Goal: Task Accomplishment & Management: Understand process/instructions

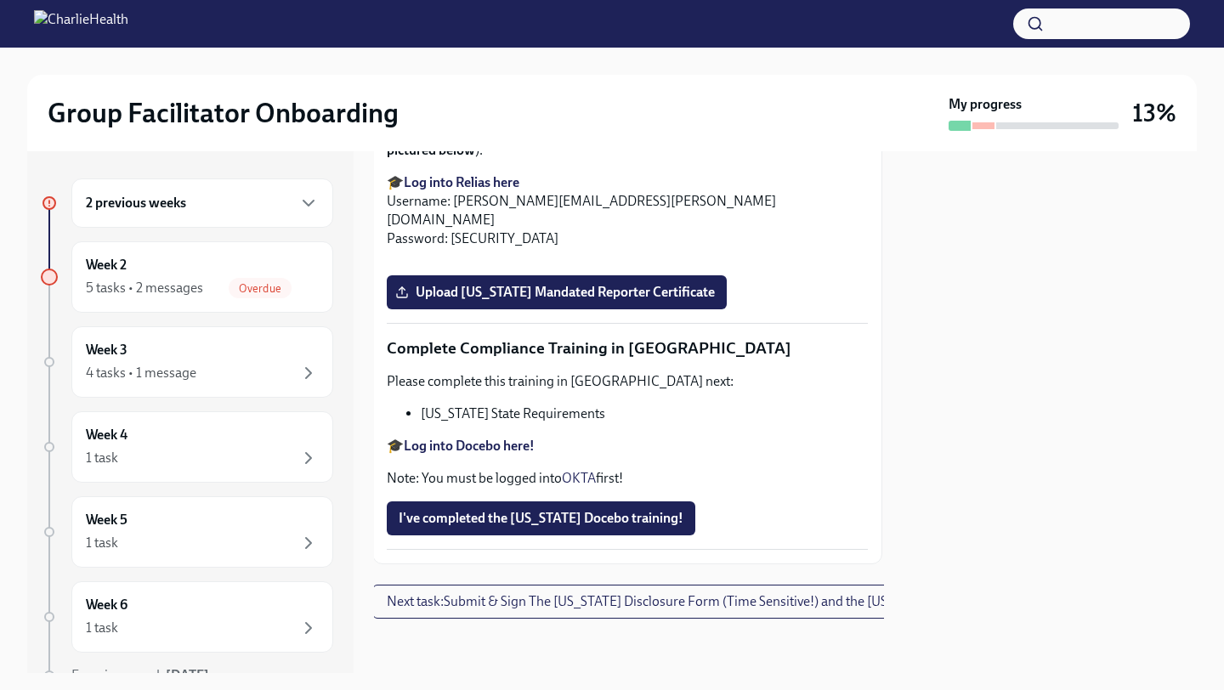
scroll to position [3701, 2]
click at [297, 276] on div "Week 2 5 tasks • 2 messages Overdue" at bounding box center [202, 277] width 233 height 43
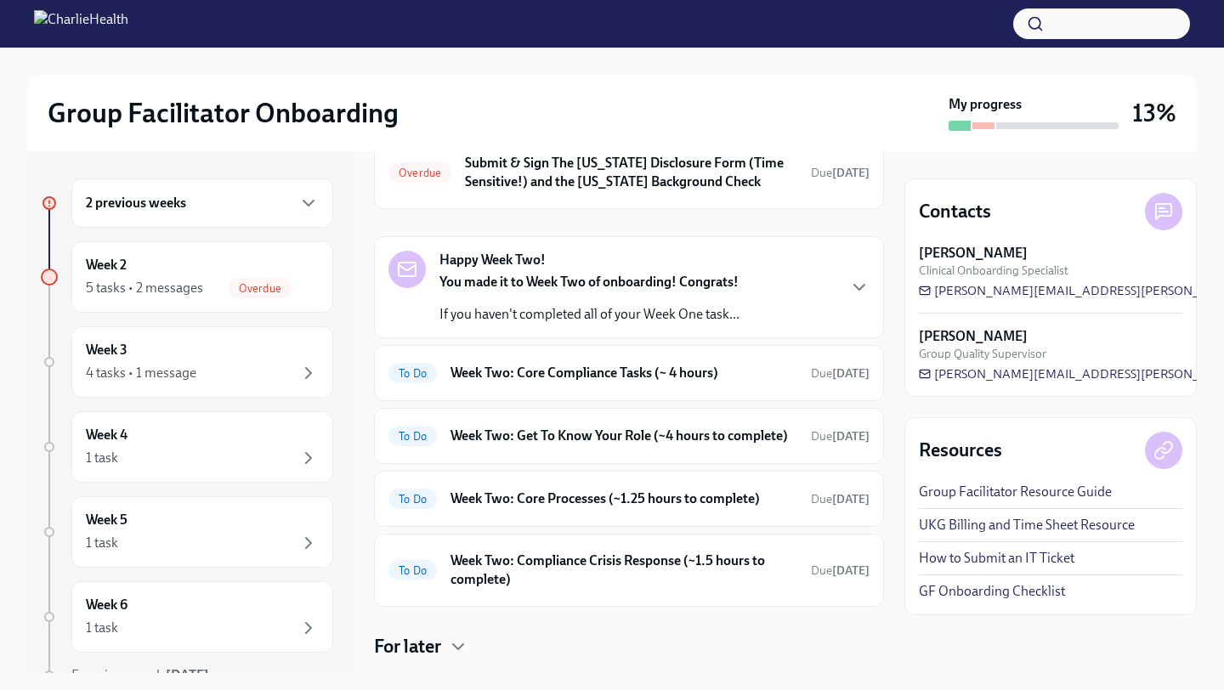
scroll to position [286, 0]
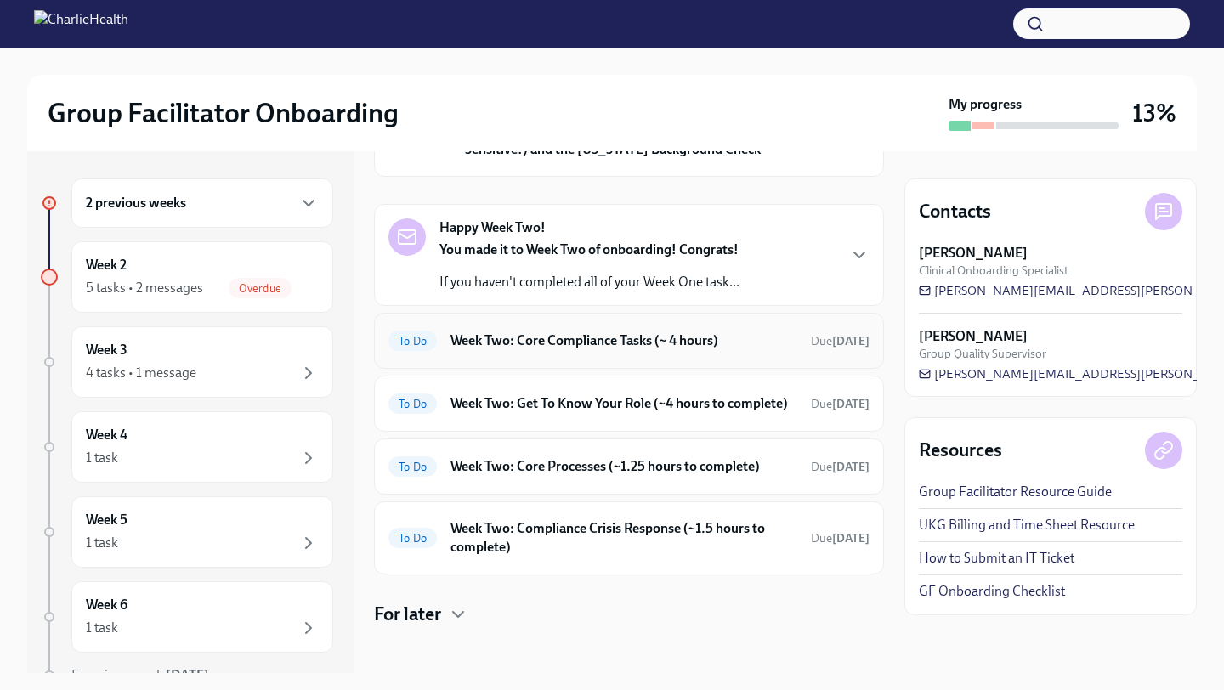
click at [495, 352] on div "To Do Week Two: Core Compliance Tasks (~ 4 hours) Due [DATE]" at bounding box center [629, 340] width 481 height 27
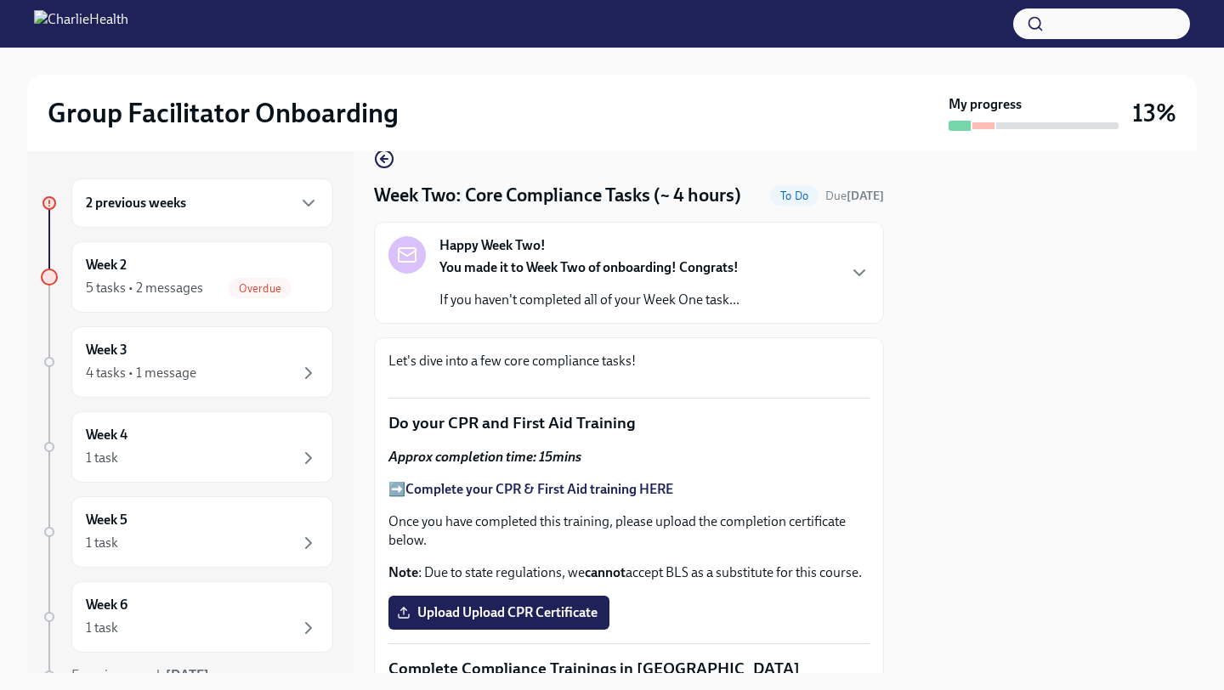
scroll to position [21, 0]
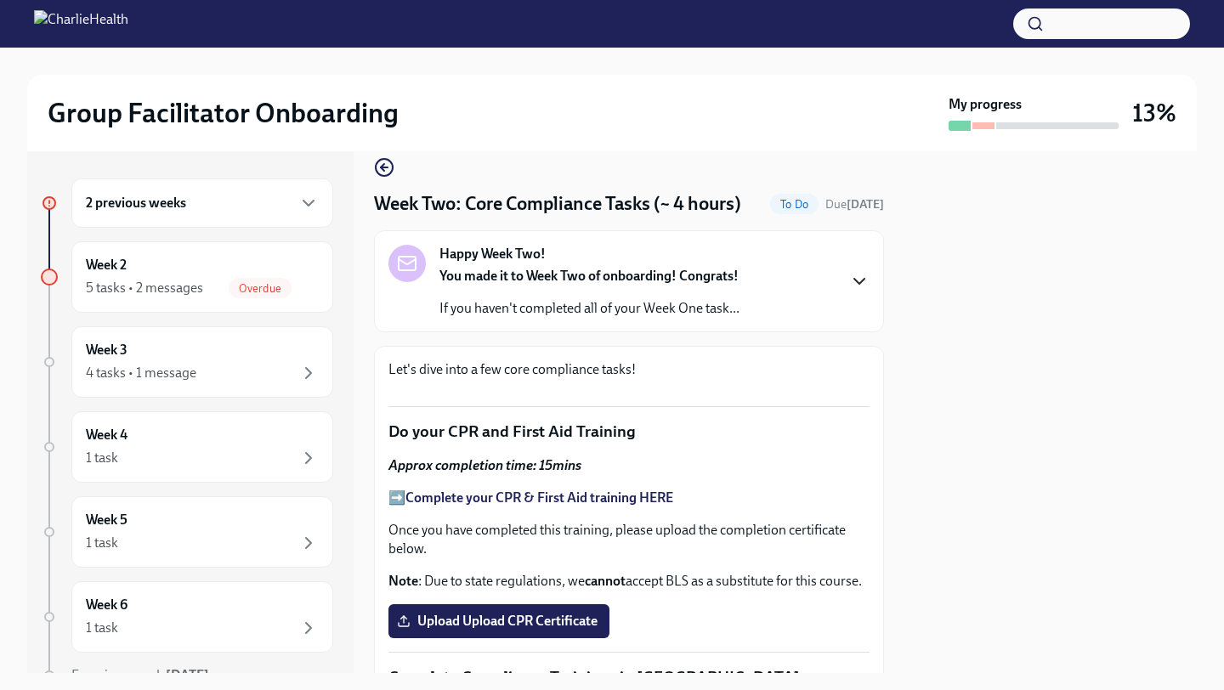
click at [854, 284] on icon "button" at bounding box center [859, 281] width 20 height 20
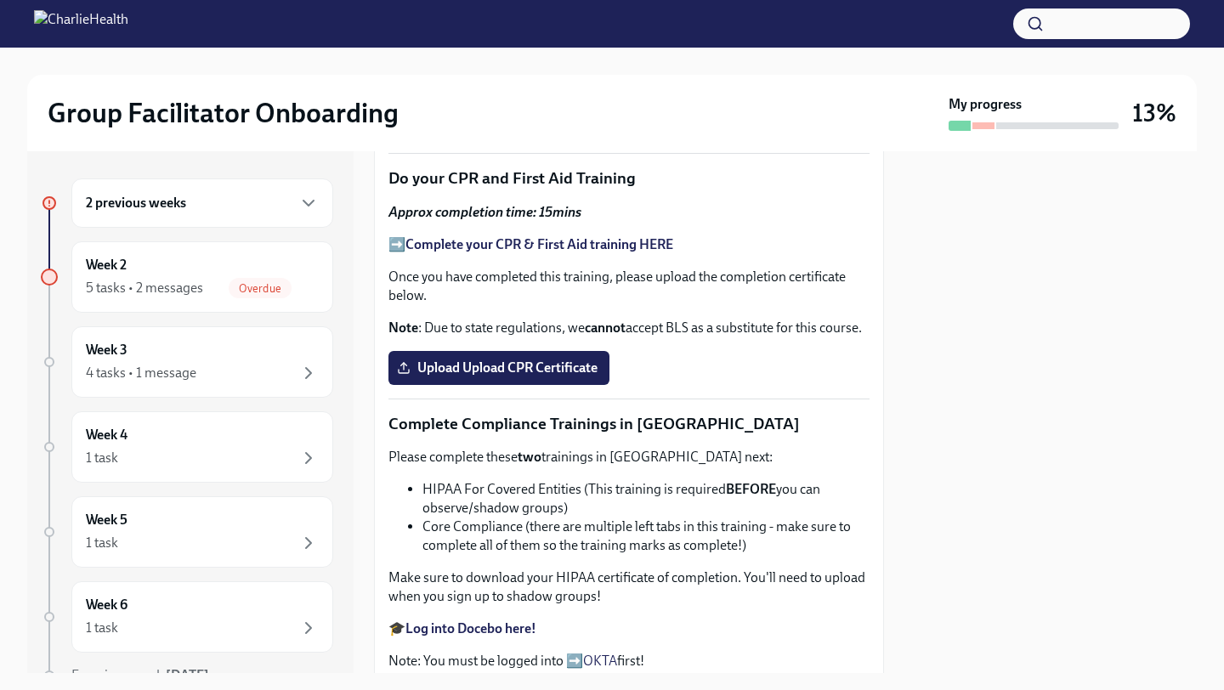
scroll to position [0, 0]
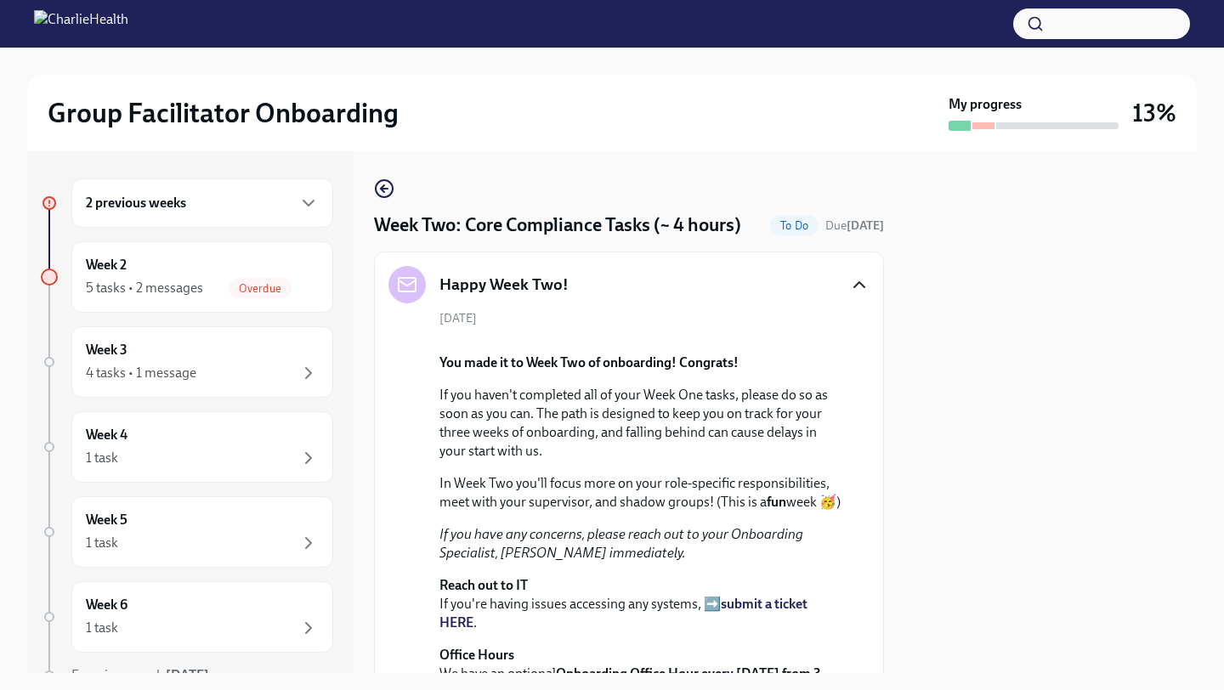
click at [862, 282] on icon "button" at bounding box center [859, 285] width 20 height 20
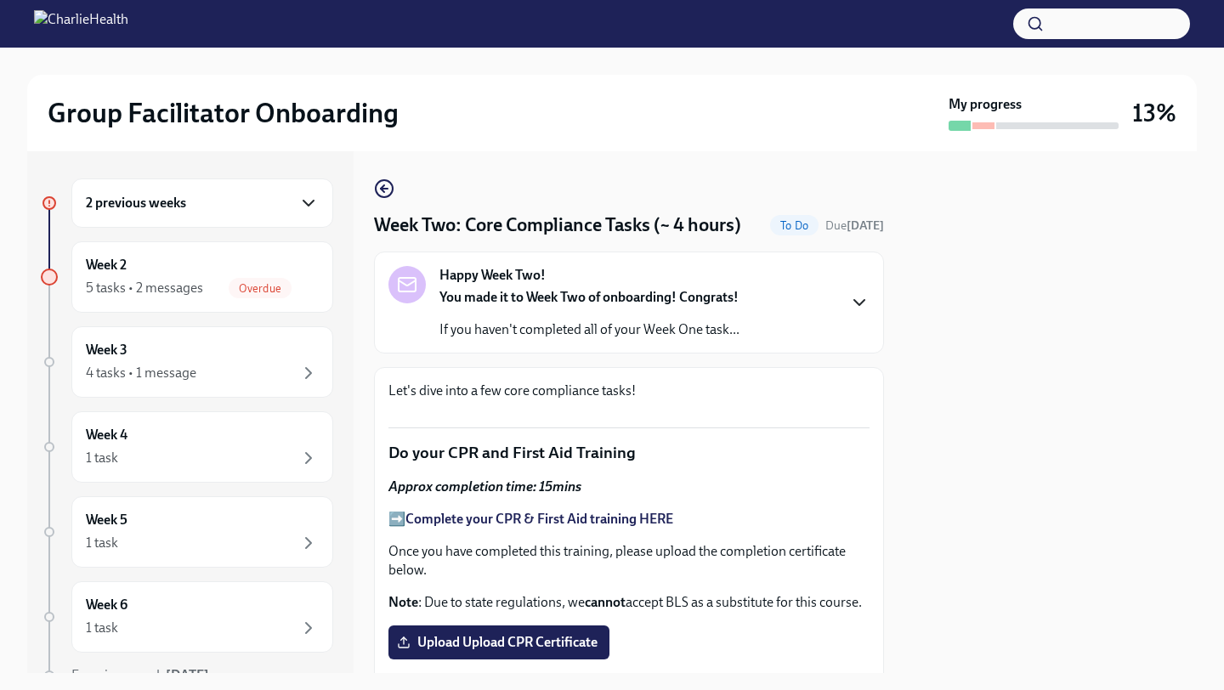
click at [309, 199] on icon "button" at bounding box center [308, 203] width 20 height 20
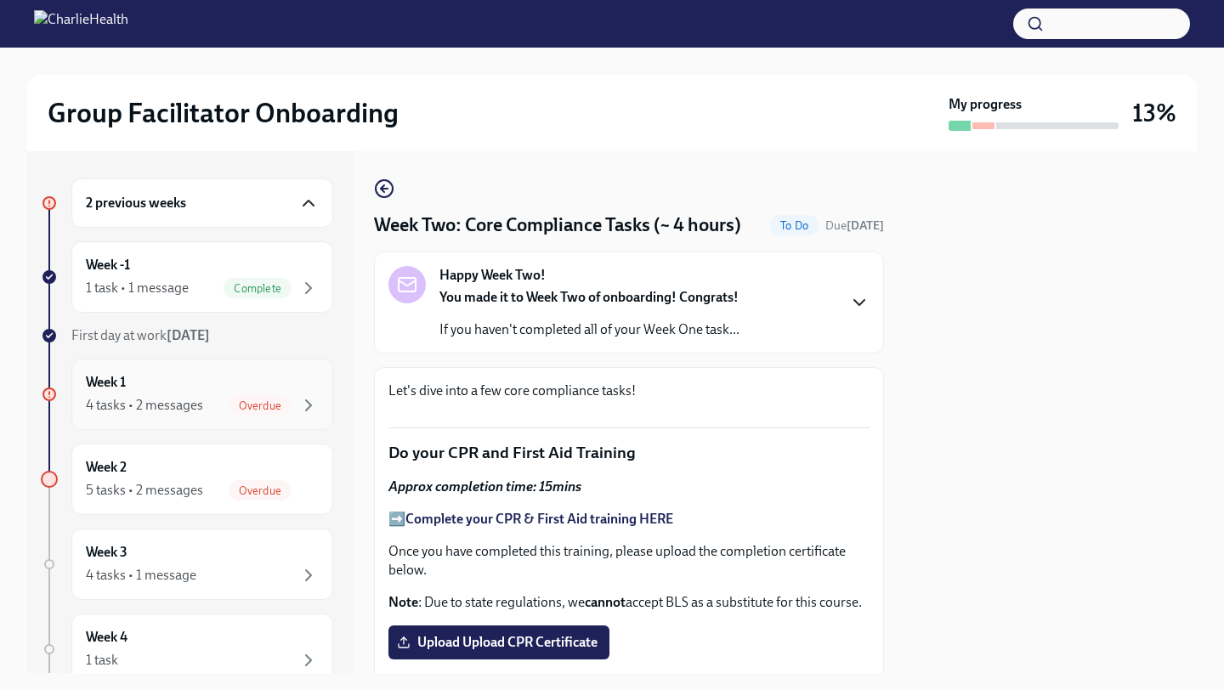
click at [273, 376] on div "Week 1 4 tasks • 2 messages Overdue" at bounding box center [202, 394] width 233 height 43
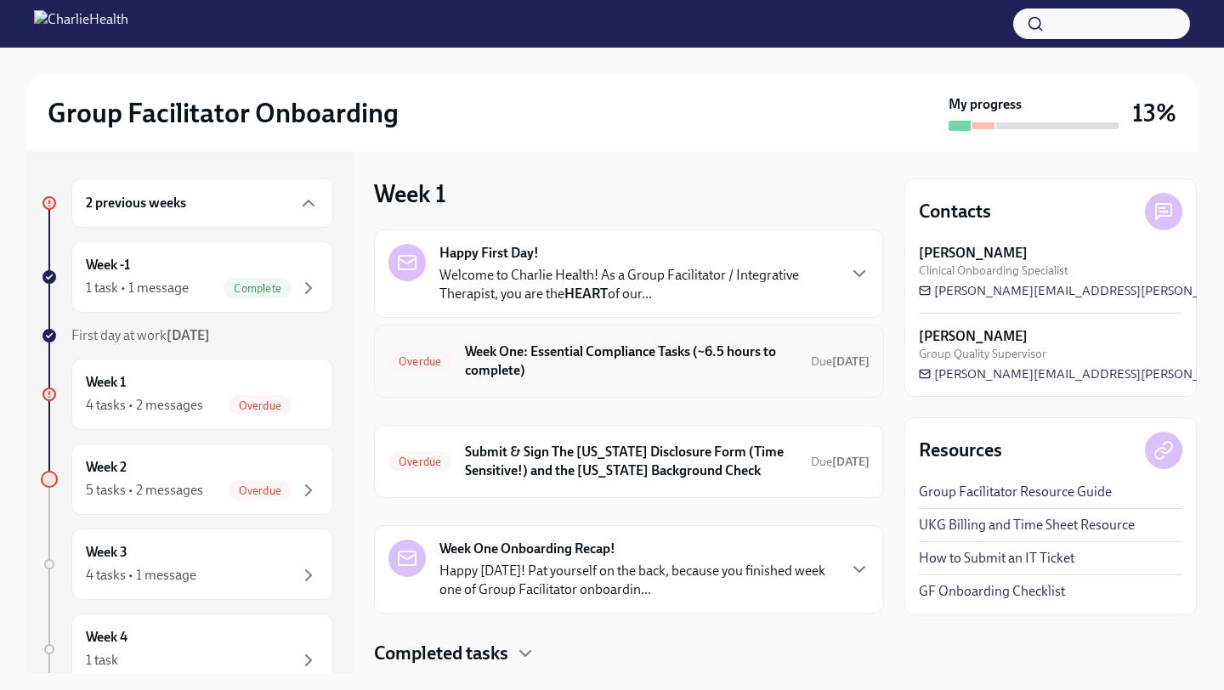
scroll to position [48, 0]
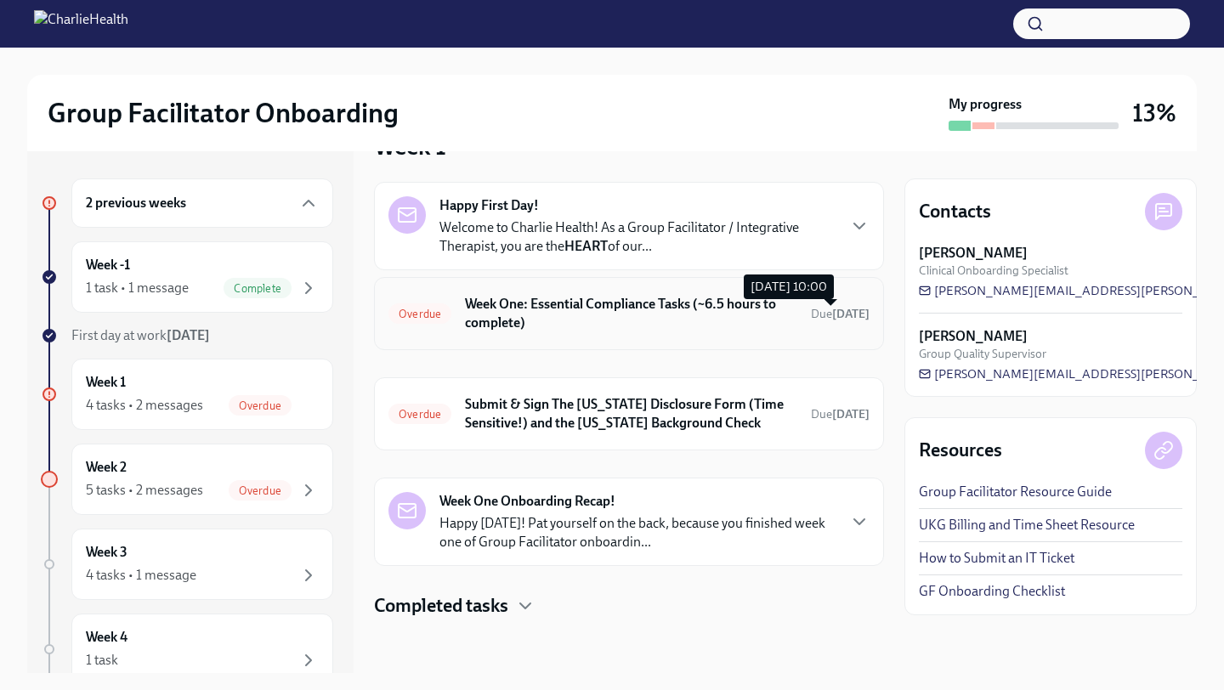
click at [811, 307] on span "Due [DATE]" at bounding box center [840, 314] width 59 height 14
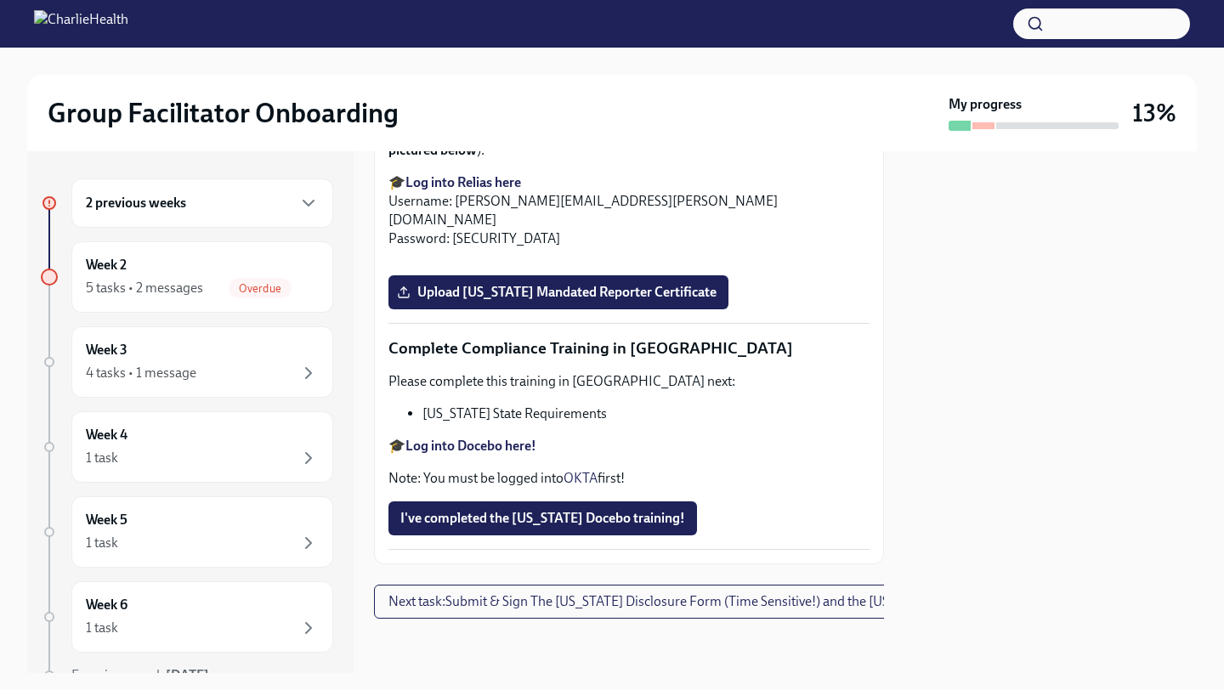
scroll to position [3645, 0]
